Goal: Task Accomplishment & Management: Use online tool/utility

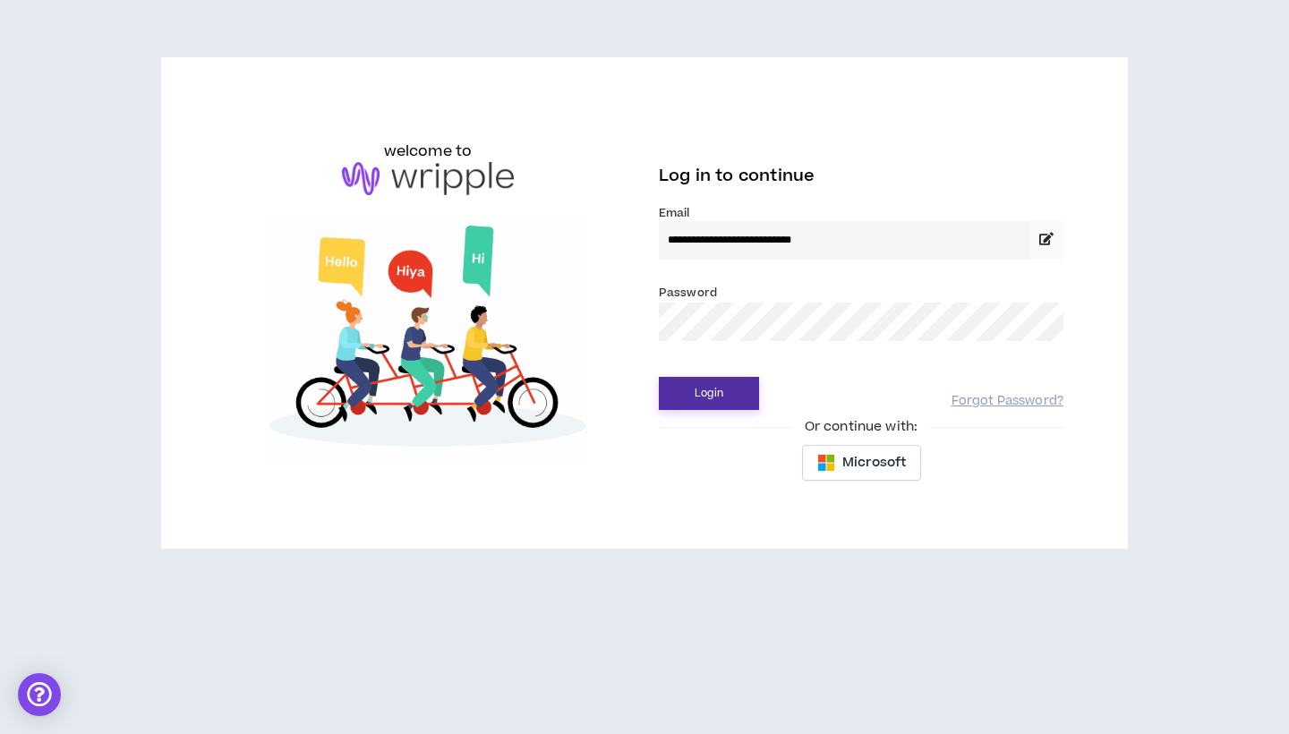
click at [699, 397] on button "Login" at bounding box center [709, 393] width 100 height 33
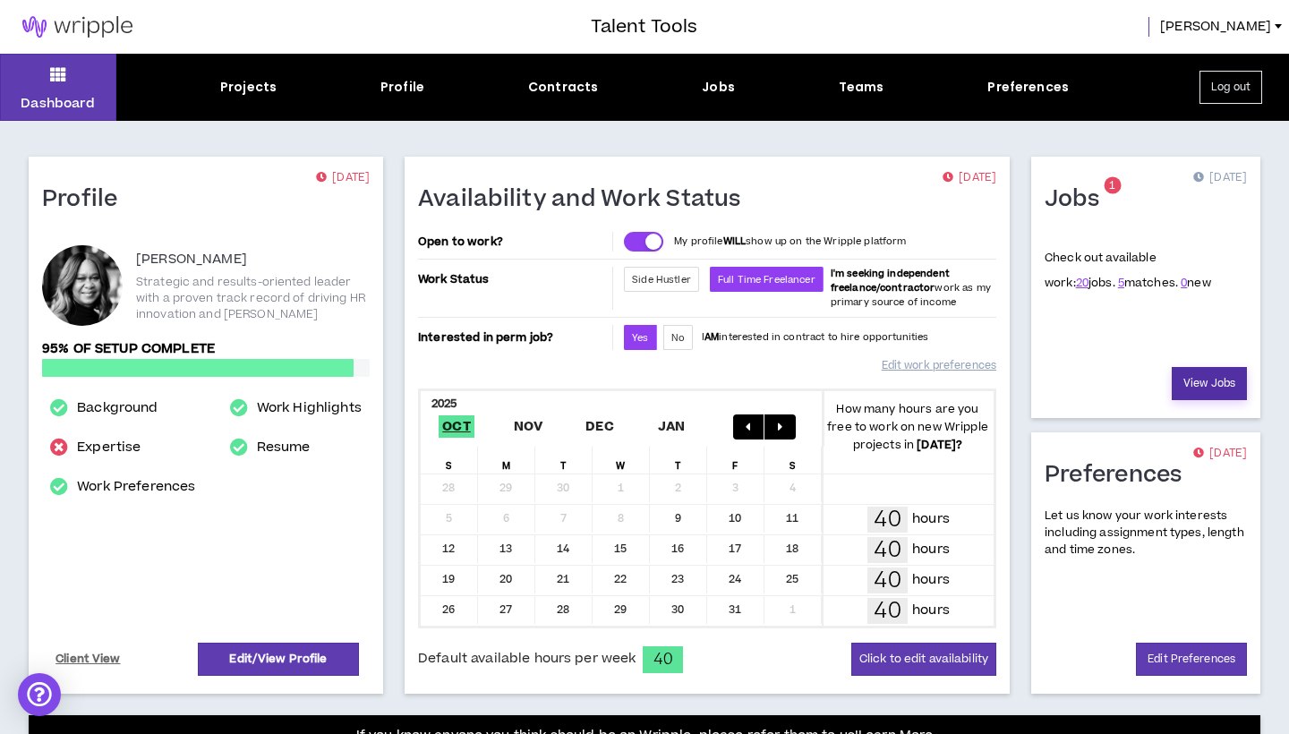
click at [1206, 387] on link "View Jobs" at bounding box center [1209, 383] width 75 height 33
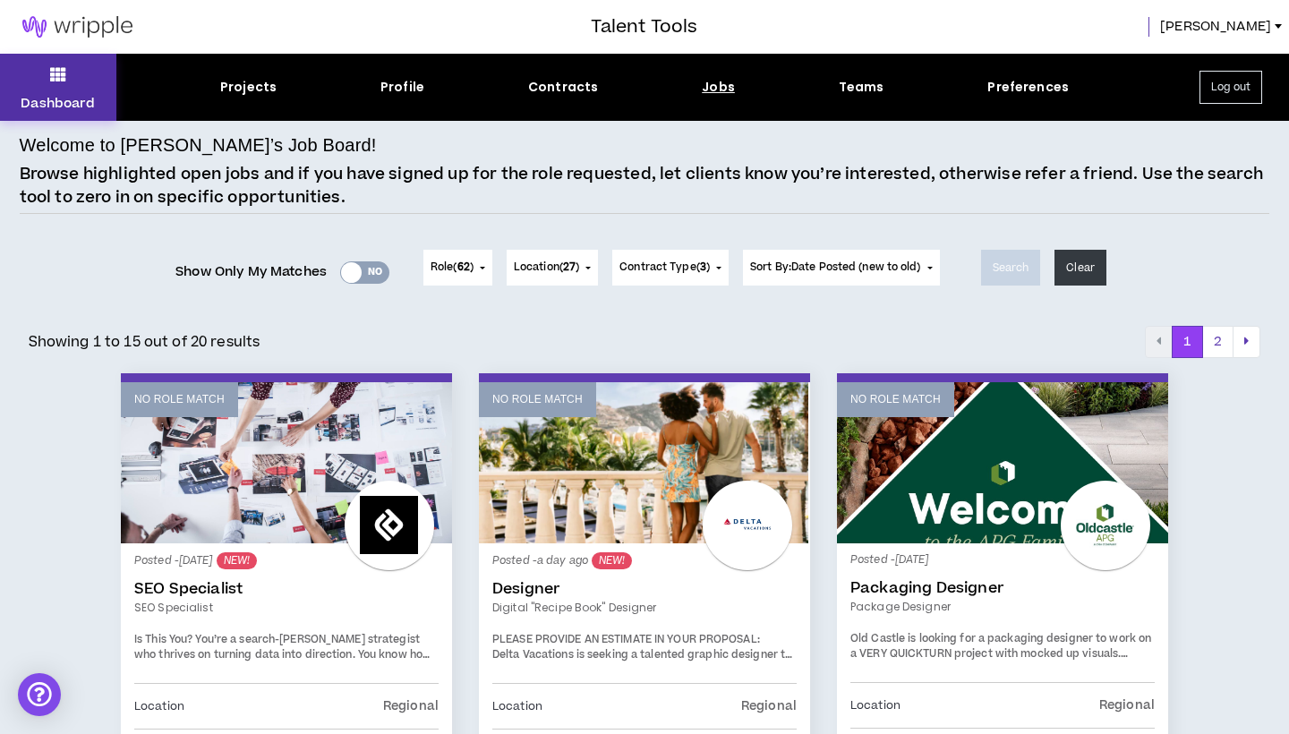
click at [60, 81] on icon at bounding box center [58, 74] width 16 height 25
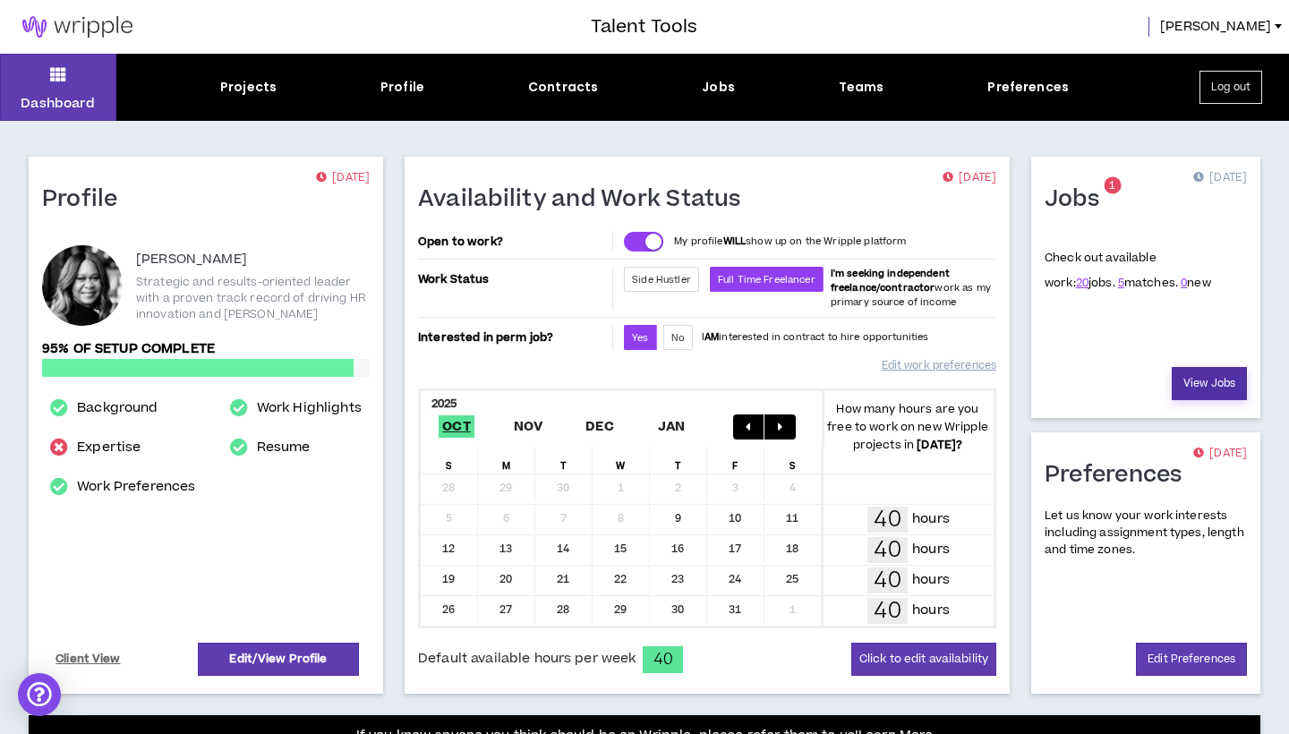
click at [1198, 385] on link "View Jobs" at bounding box center [1209, 383] width 75 height 33
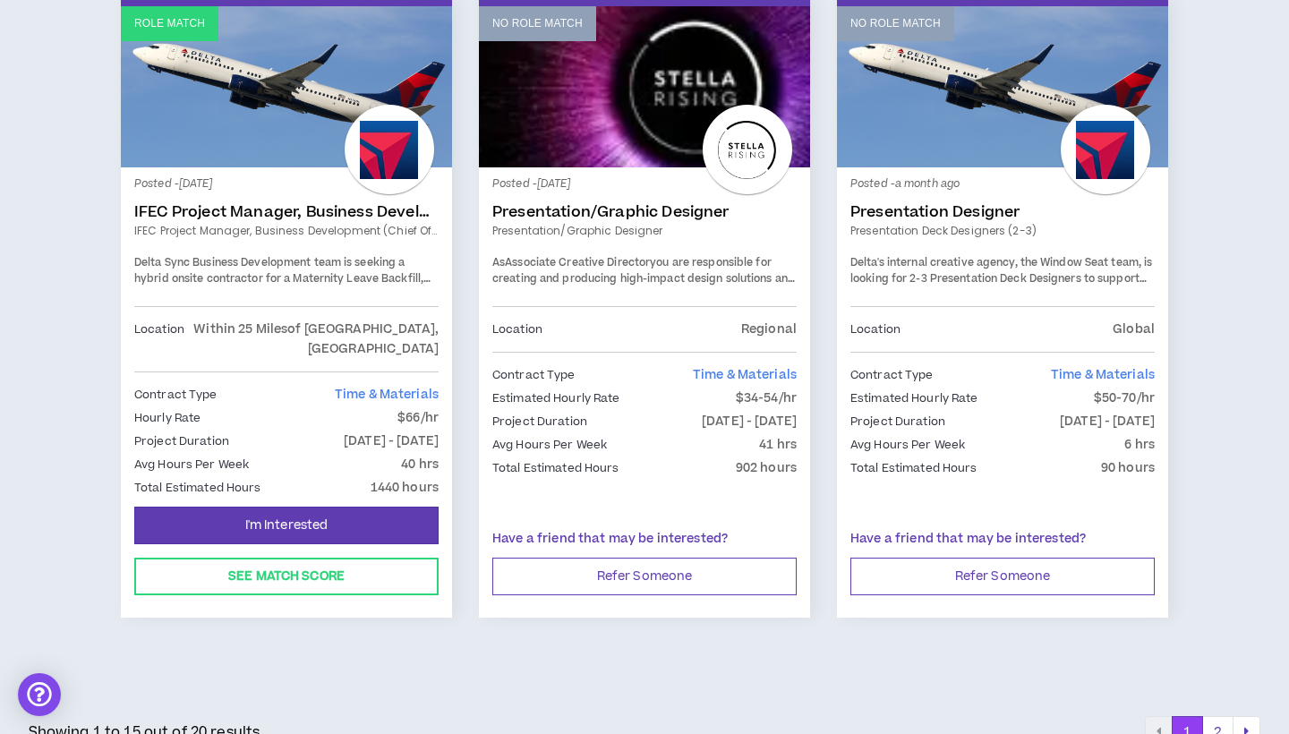
scroll to position [3010, 0]
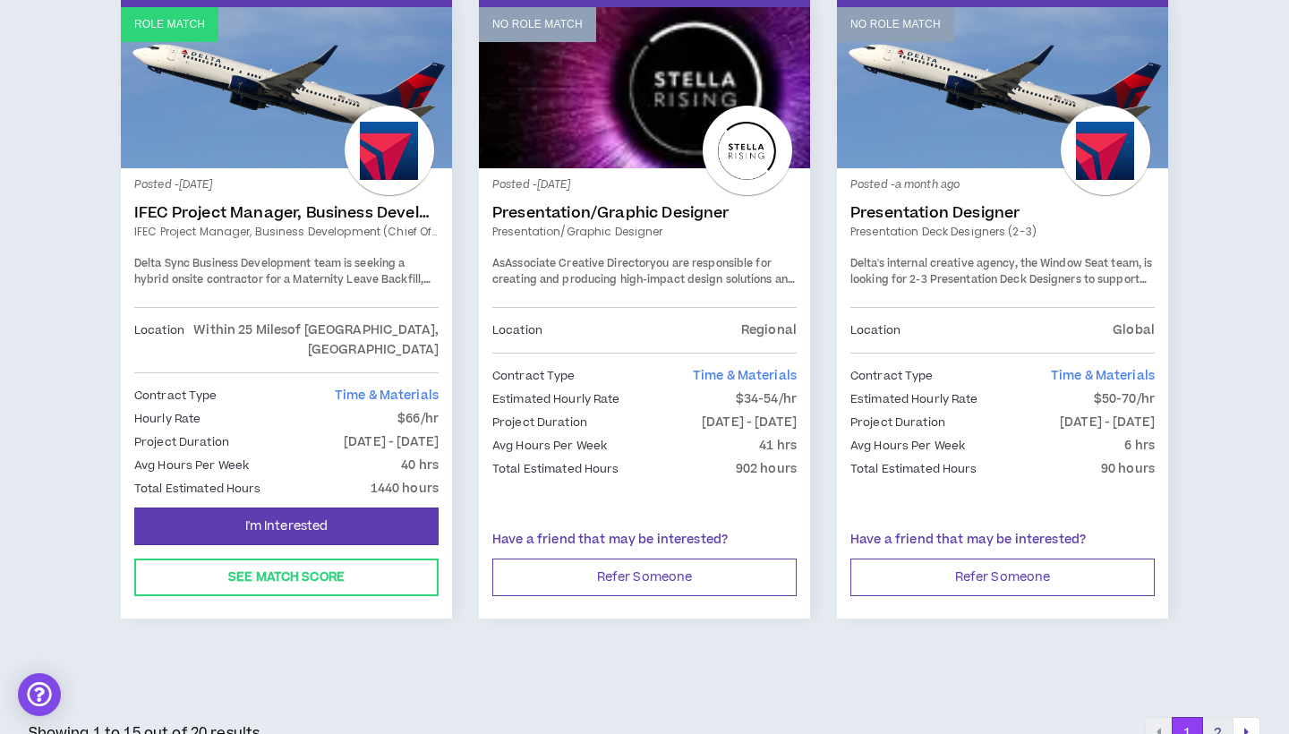
click at [1213, 717] on button "2" at bounding box center [1217, 733] width 31 height 32
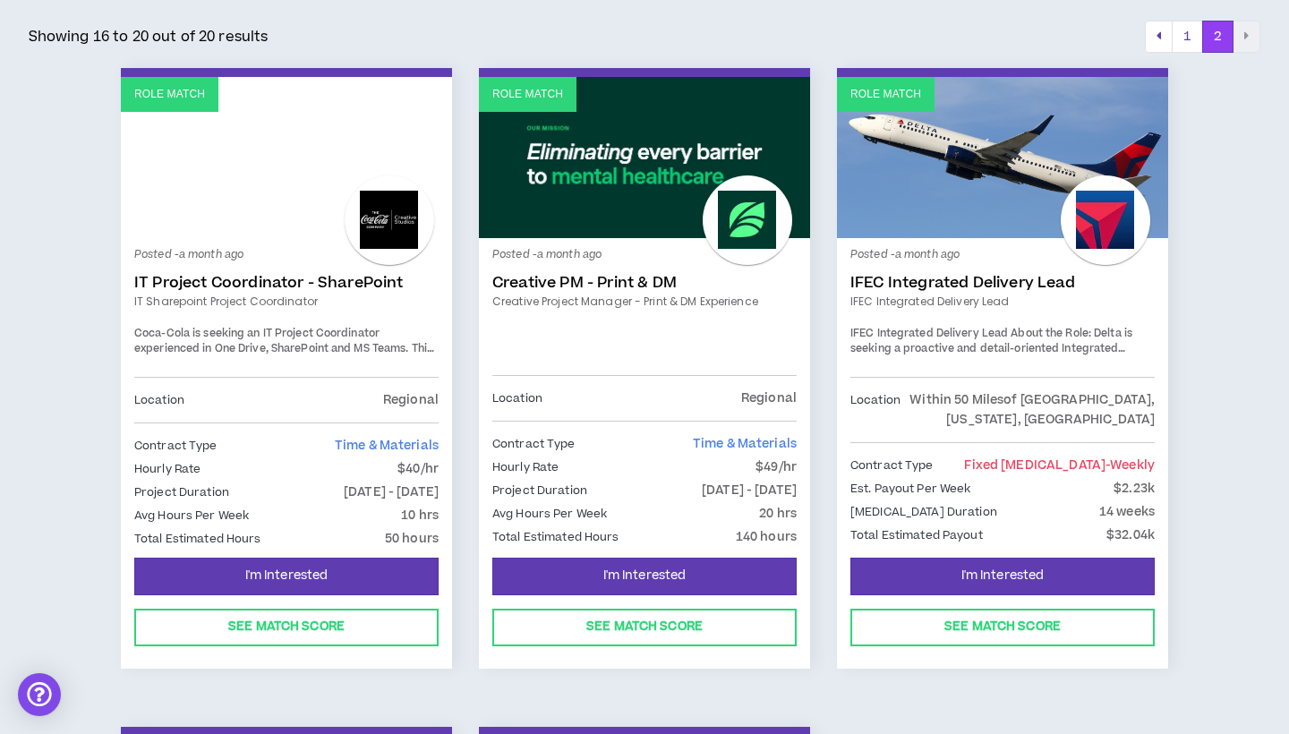
scroll to position [300, 0]
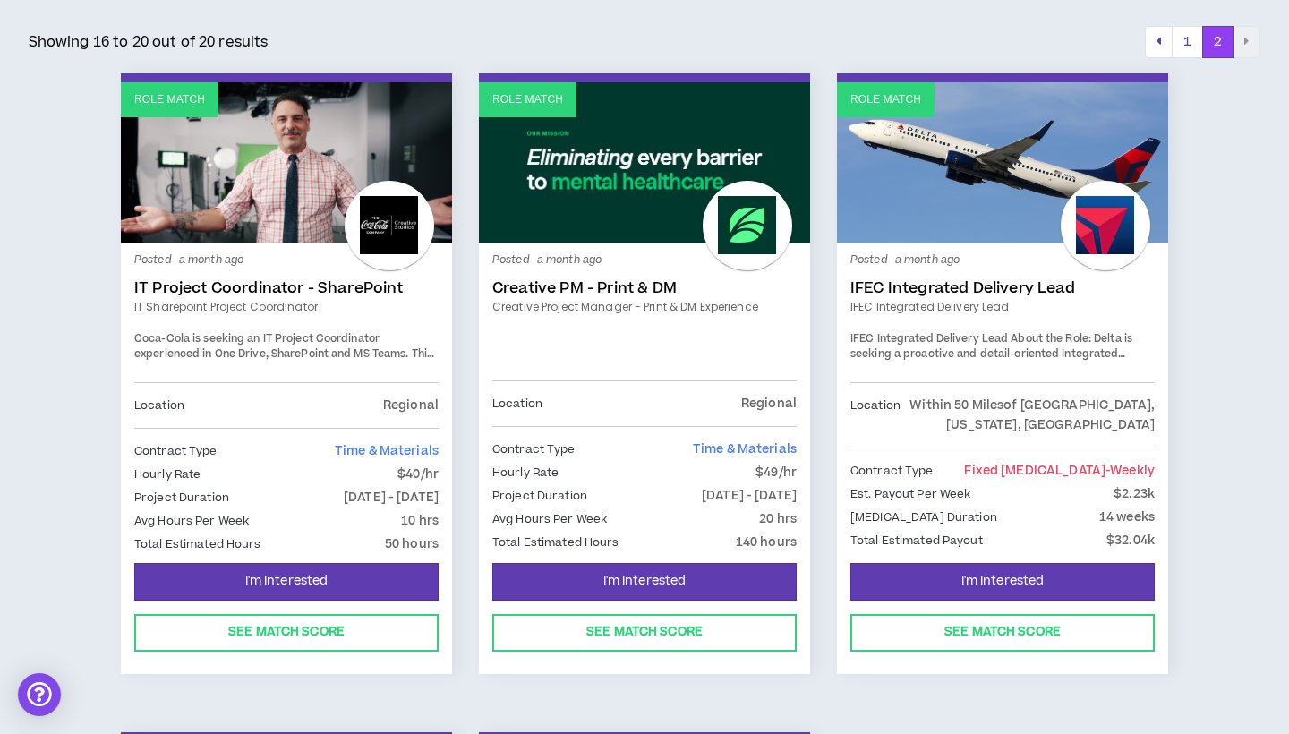
click at [927, 288] on link "IFEC Integrated Delivery Lead" at bounding box center [1003, 288] width 304 height 18
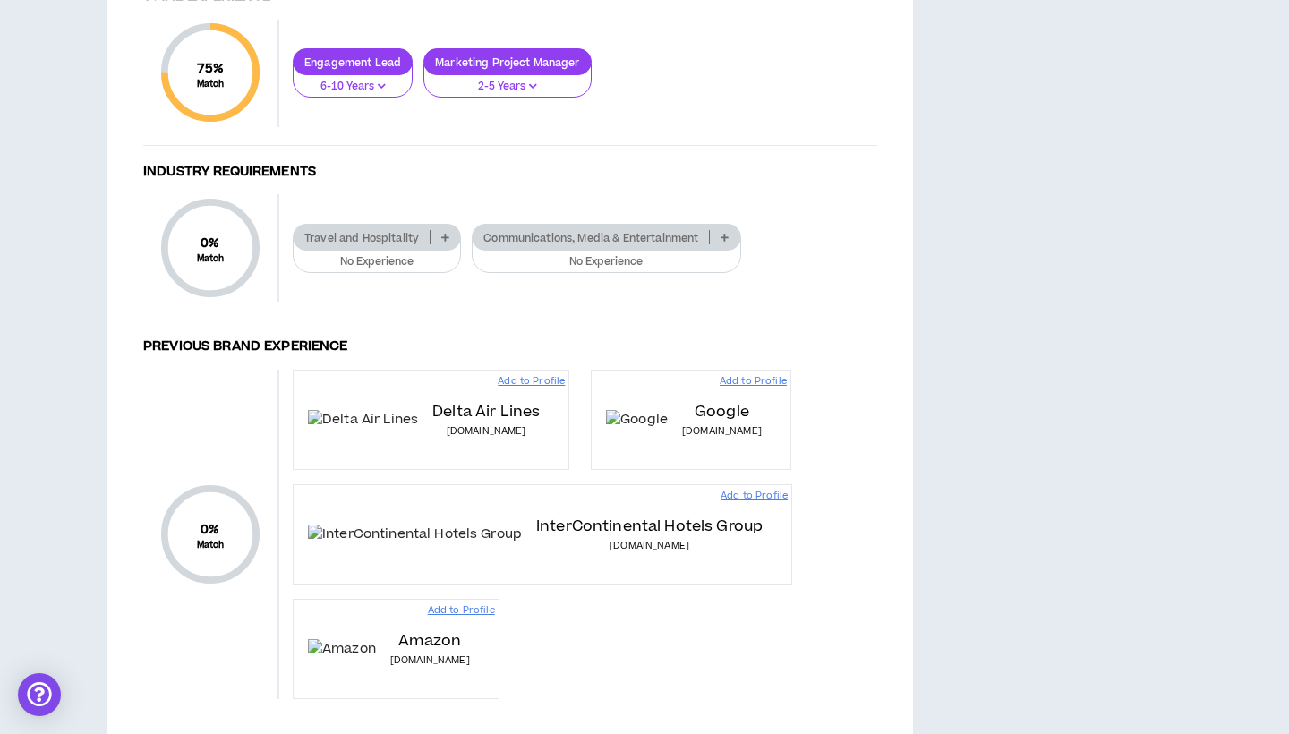
scroll to position [1025, 0]
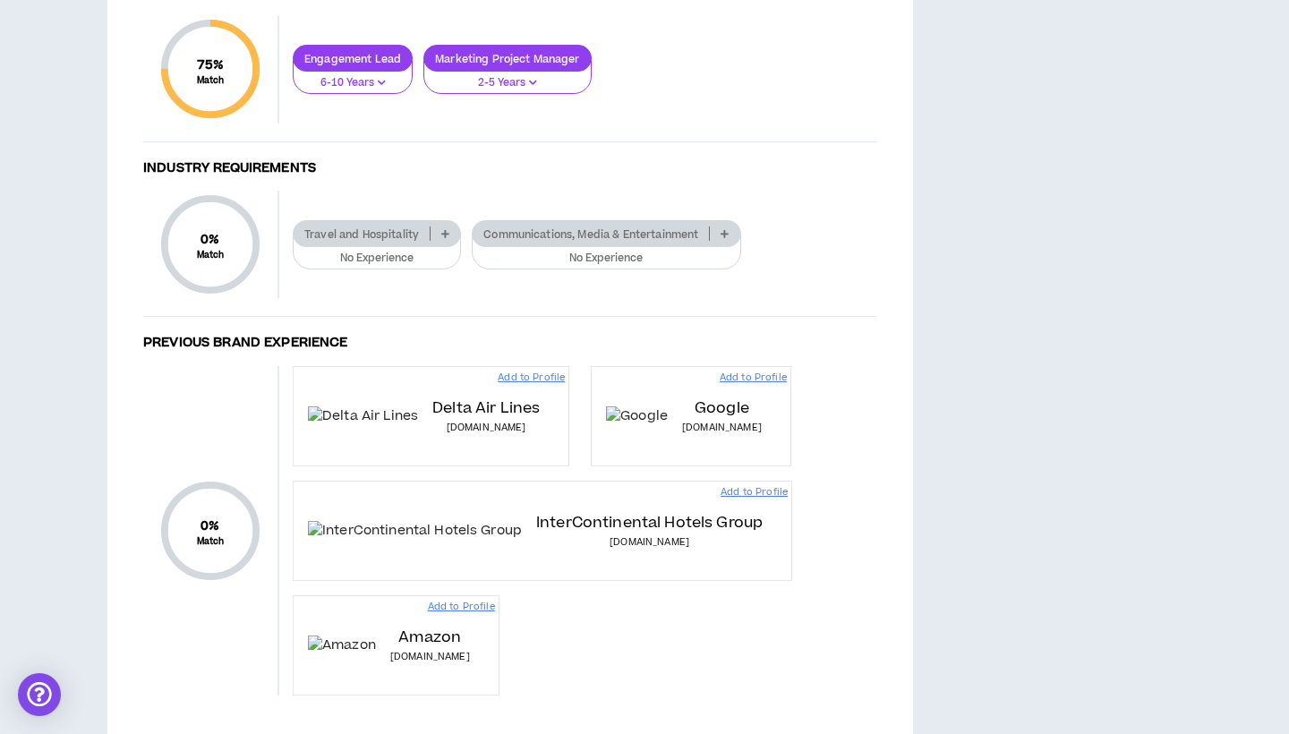
click at [334, 65] on p "Engagement Lead" at bounding box center [353, 58] width 118 height 13
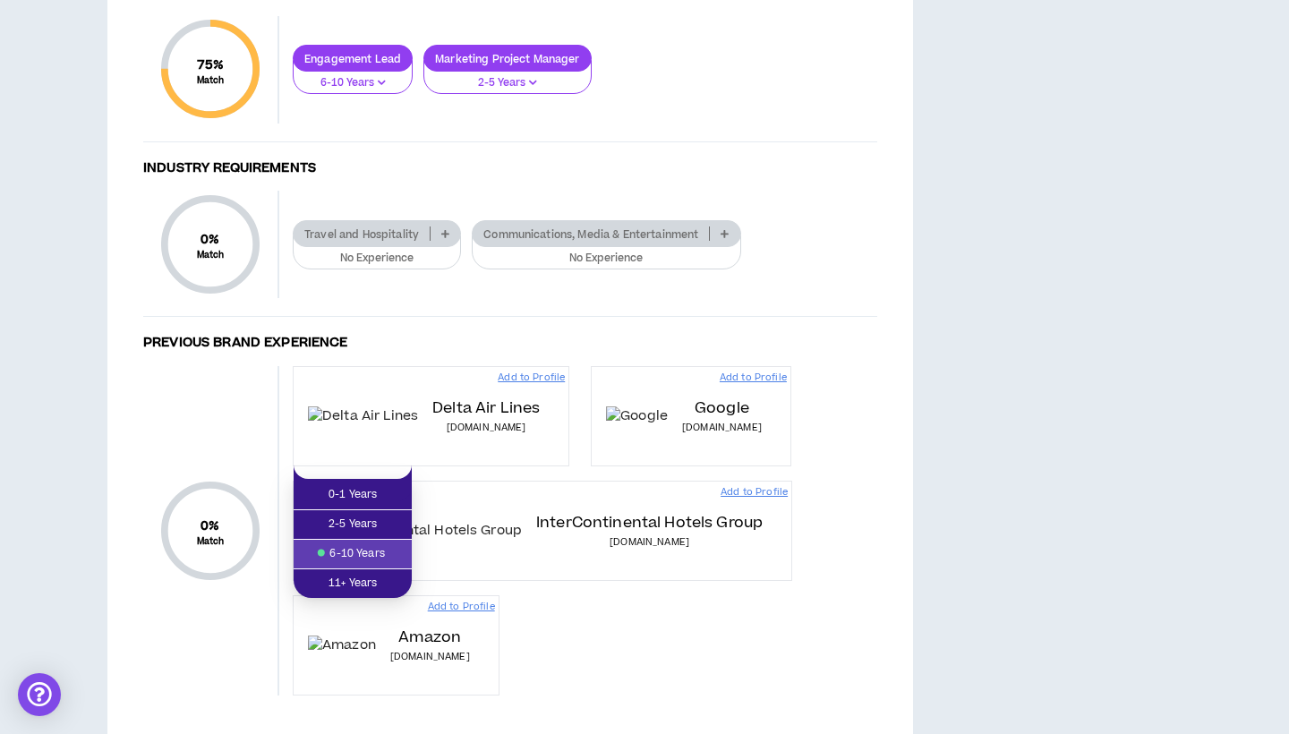
click at [358, 563] on span "6-10 Years" at bounding box center [352, 554] width 97 height 20
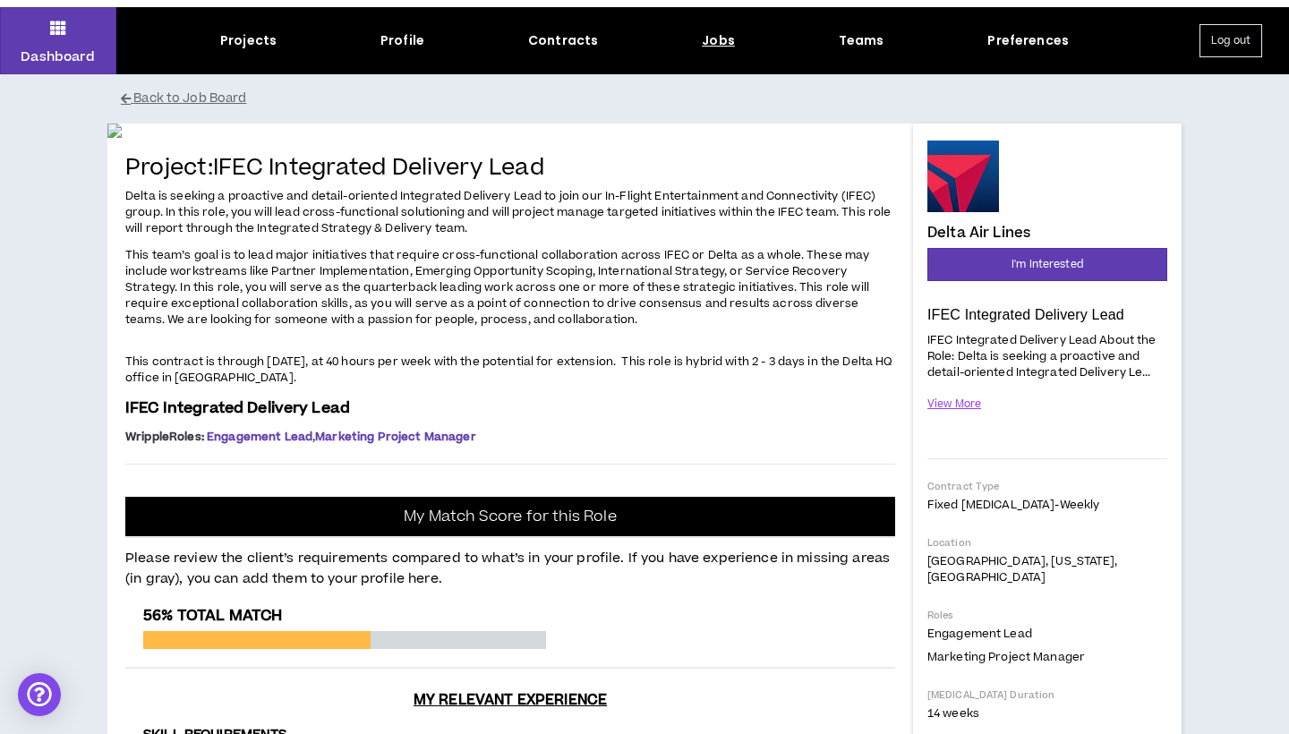
scroll to position [56, 0]
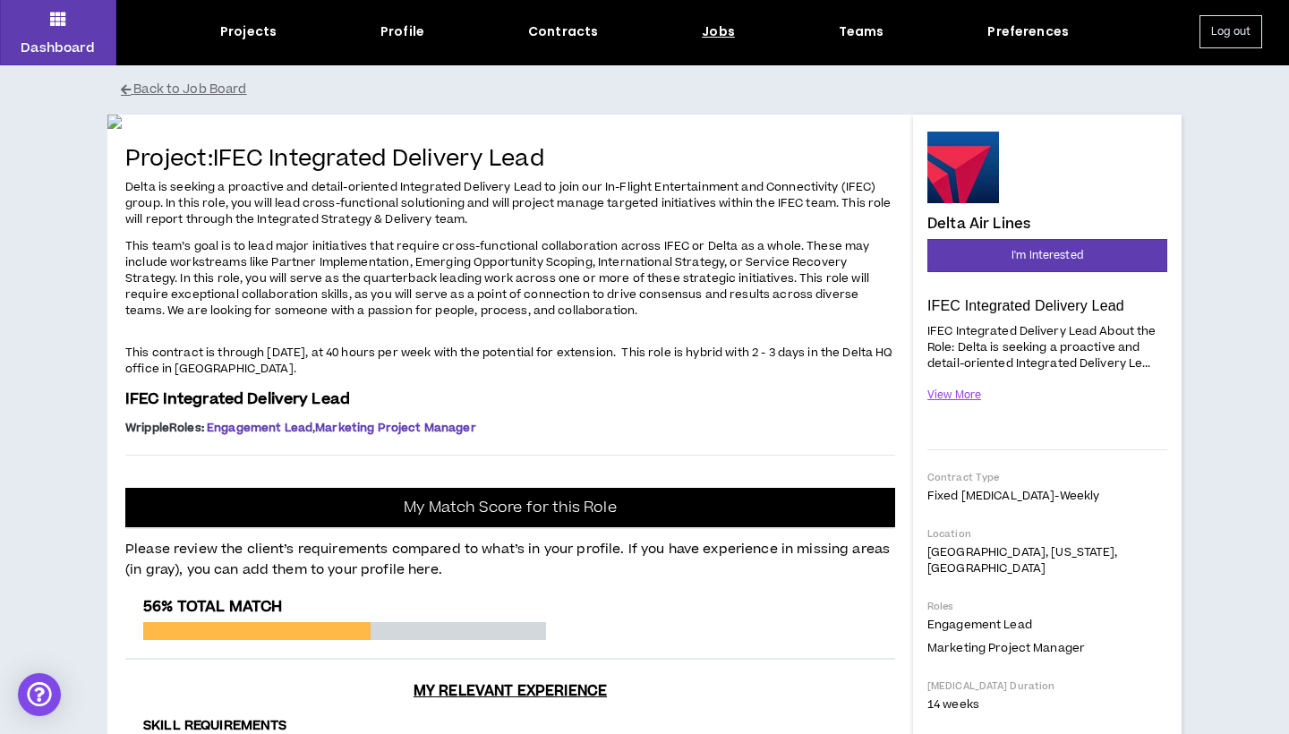
click at [623, 129] on img at bounding box center [510, 122] width 806 height 14
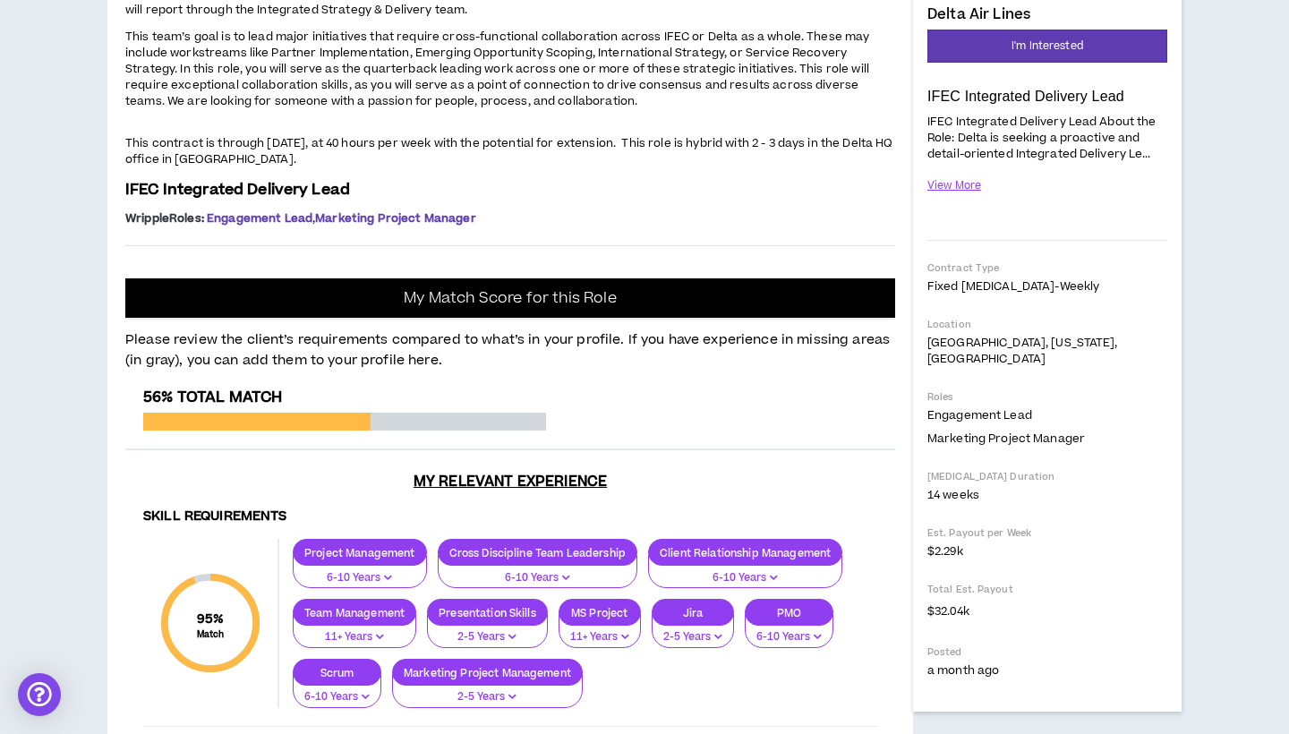
scroll to position [258, 0]
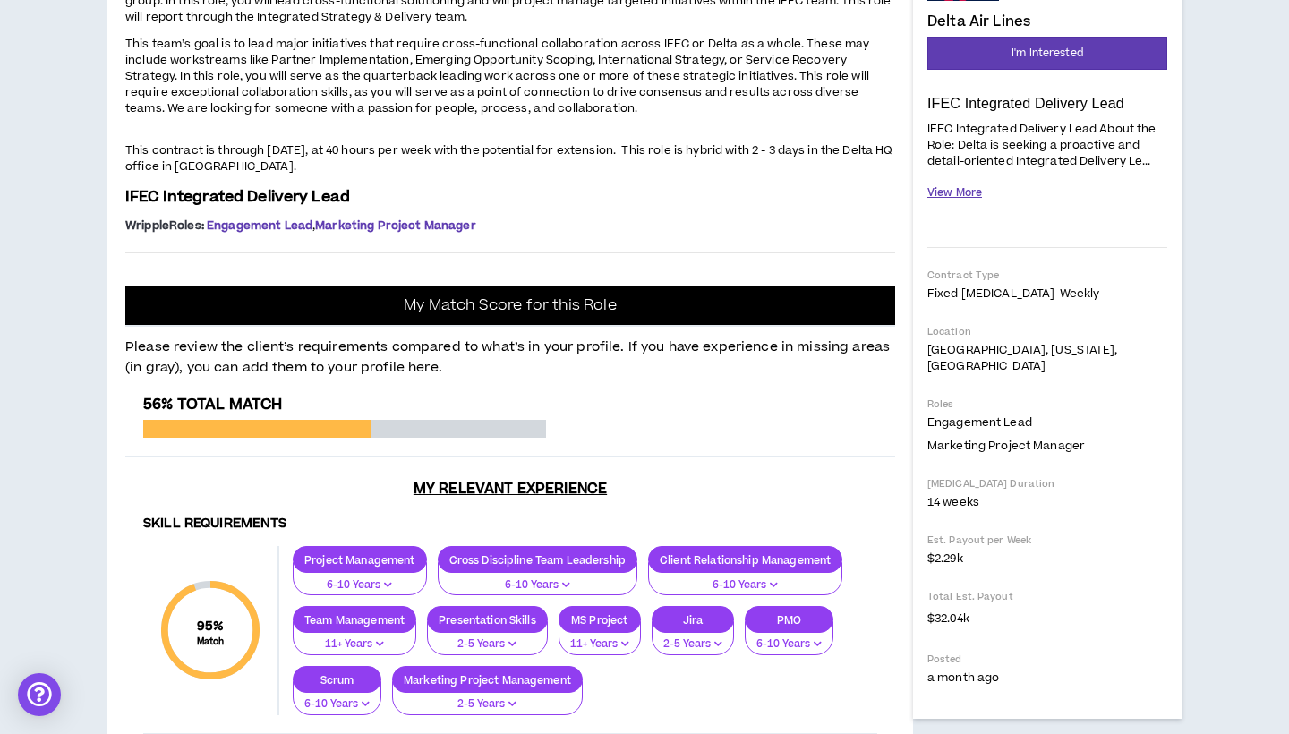
click at [956, 186] on button "View More" at bounding box center [955, 192] width 55 height 31
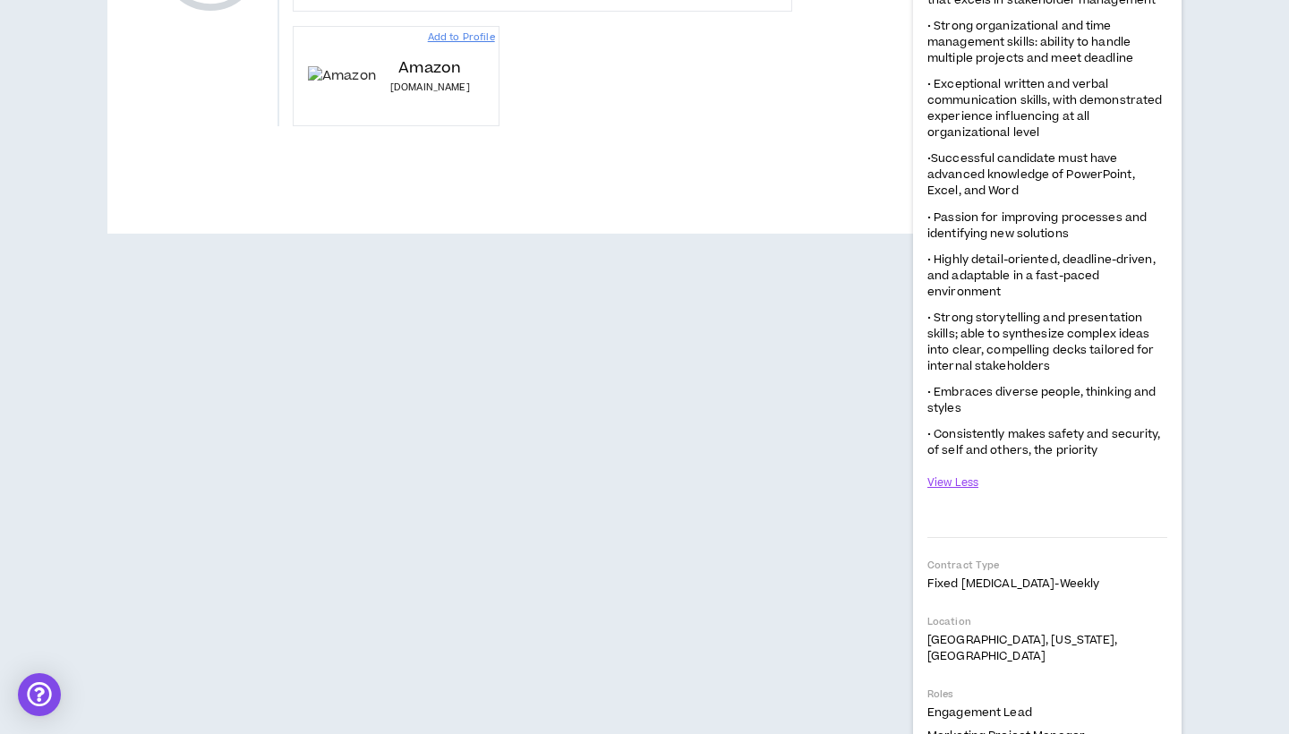
scroll to position [1596, 0]
